Goal: Task Accomplishment & Management: Manage account settings

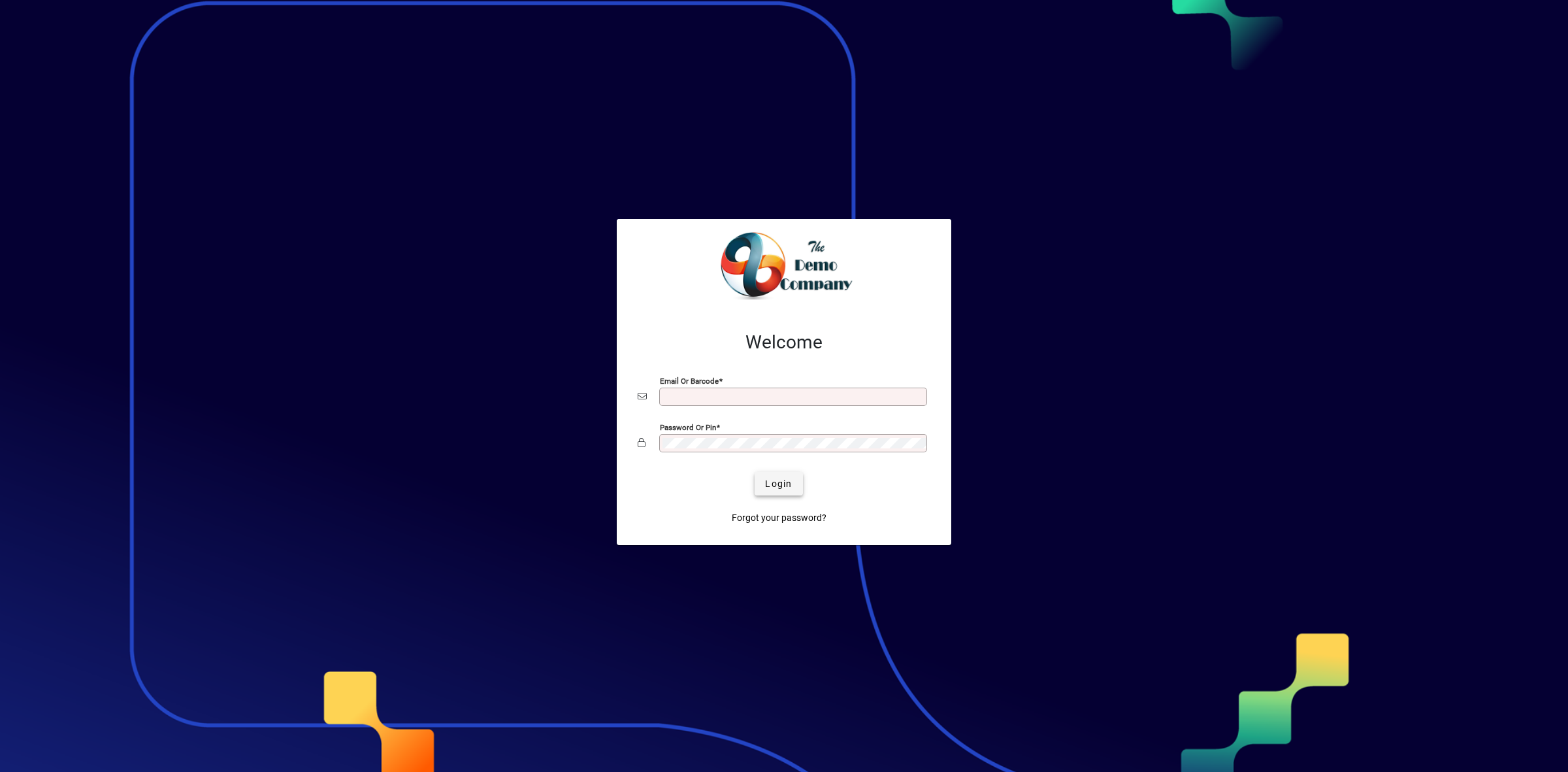
type input "**********"
click at [790, 483] on span "Login" at bounding box center [778, 484] width 27 height 14
